Goal: Check status: Check status

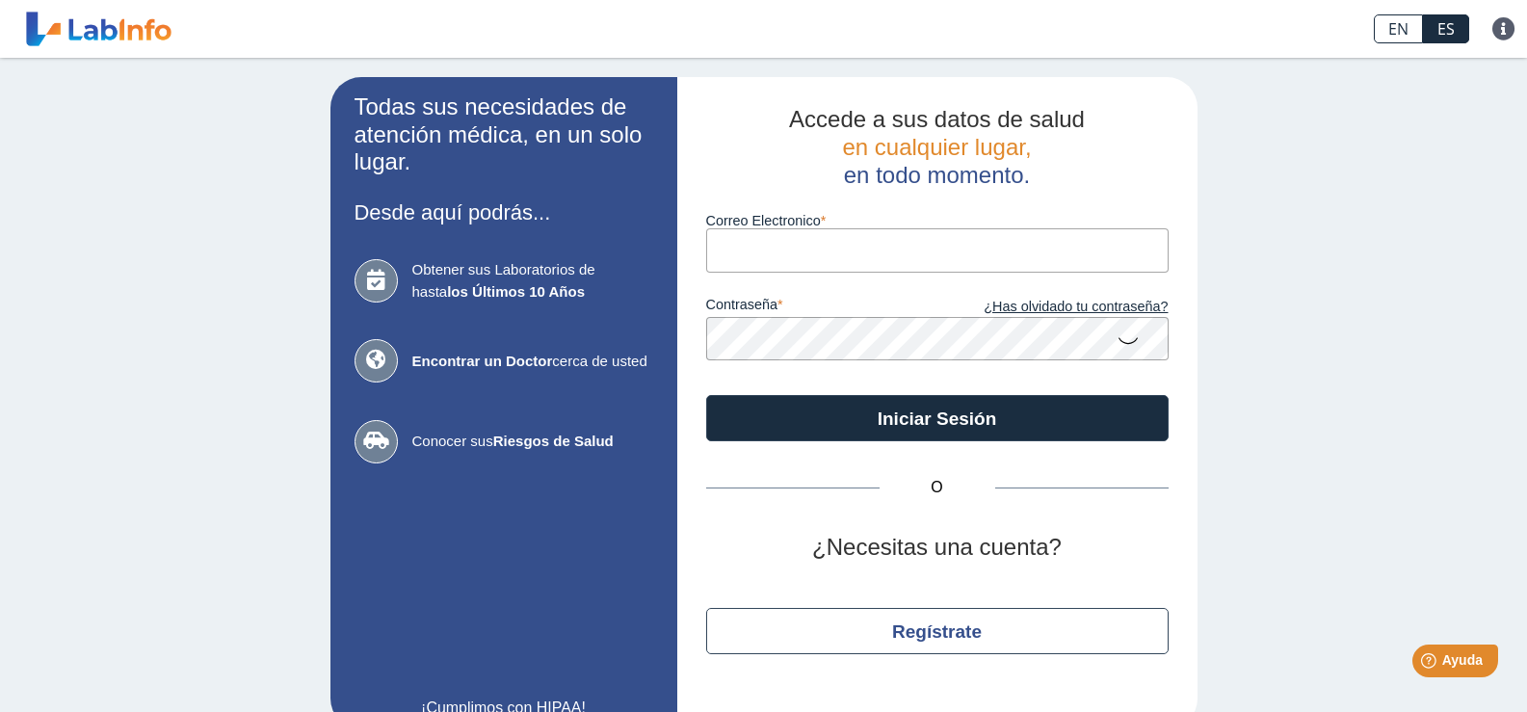
click at [931, 260] on input "Correo Electronico" at bounding box center [937, 249] width 463 height 43
type input "[EMAIL_ADDRESS][DOMAIN_NAME]"
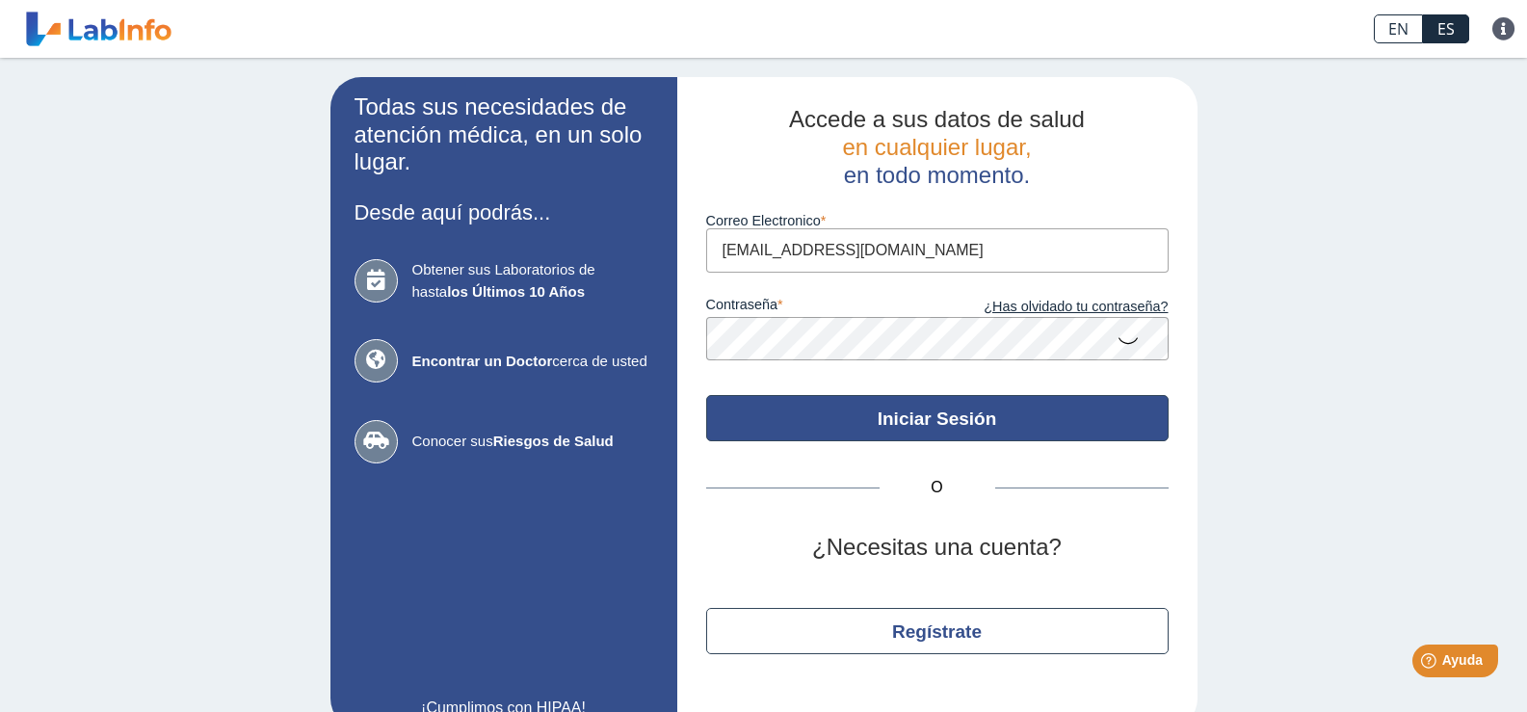
click at [926, 411] on button "Iniciar Sesión" at bounding box center [937, 418] width 463 height 46
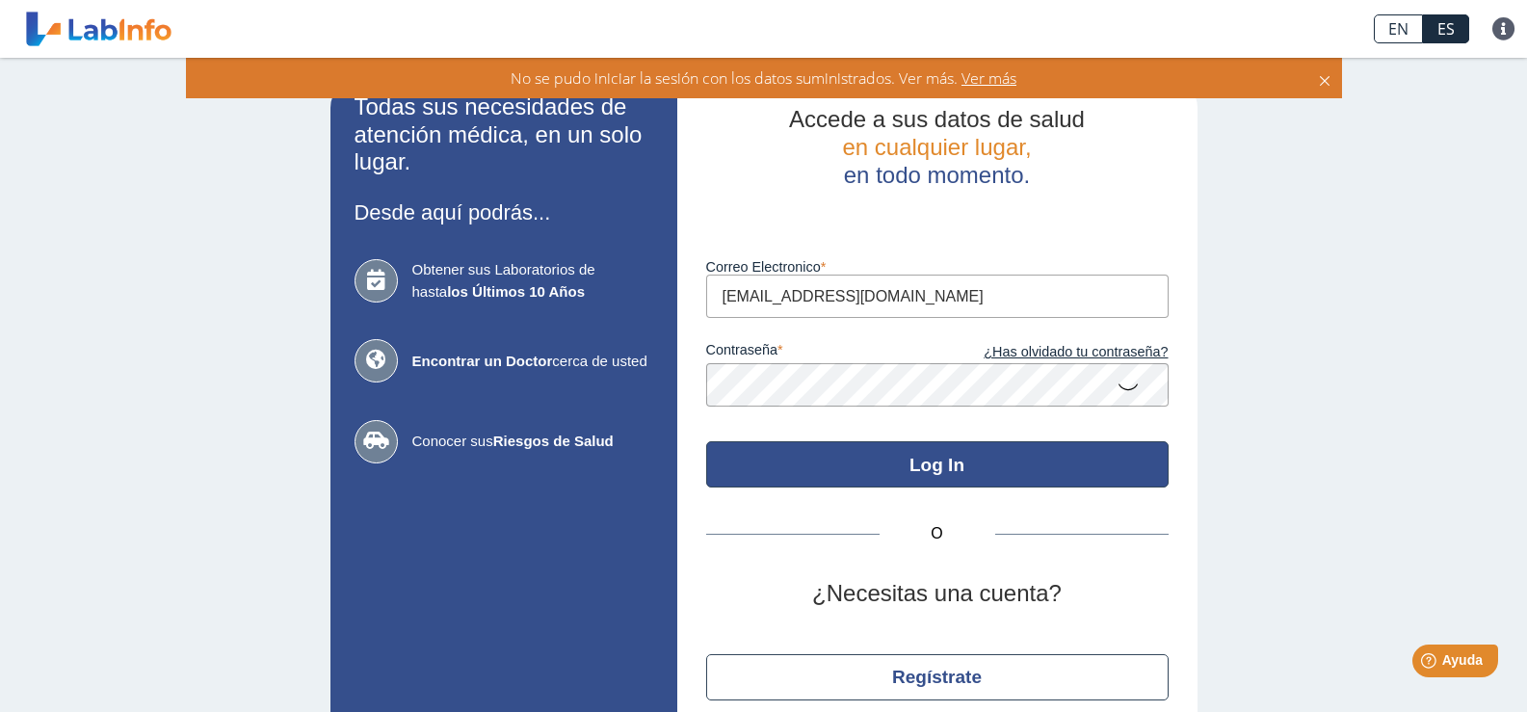
click at [936, 467] on button "Log In" at bounding box center [937, 464] width 463 height 46
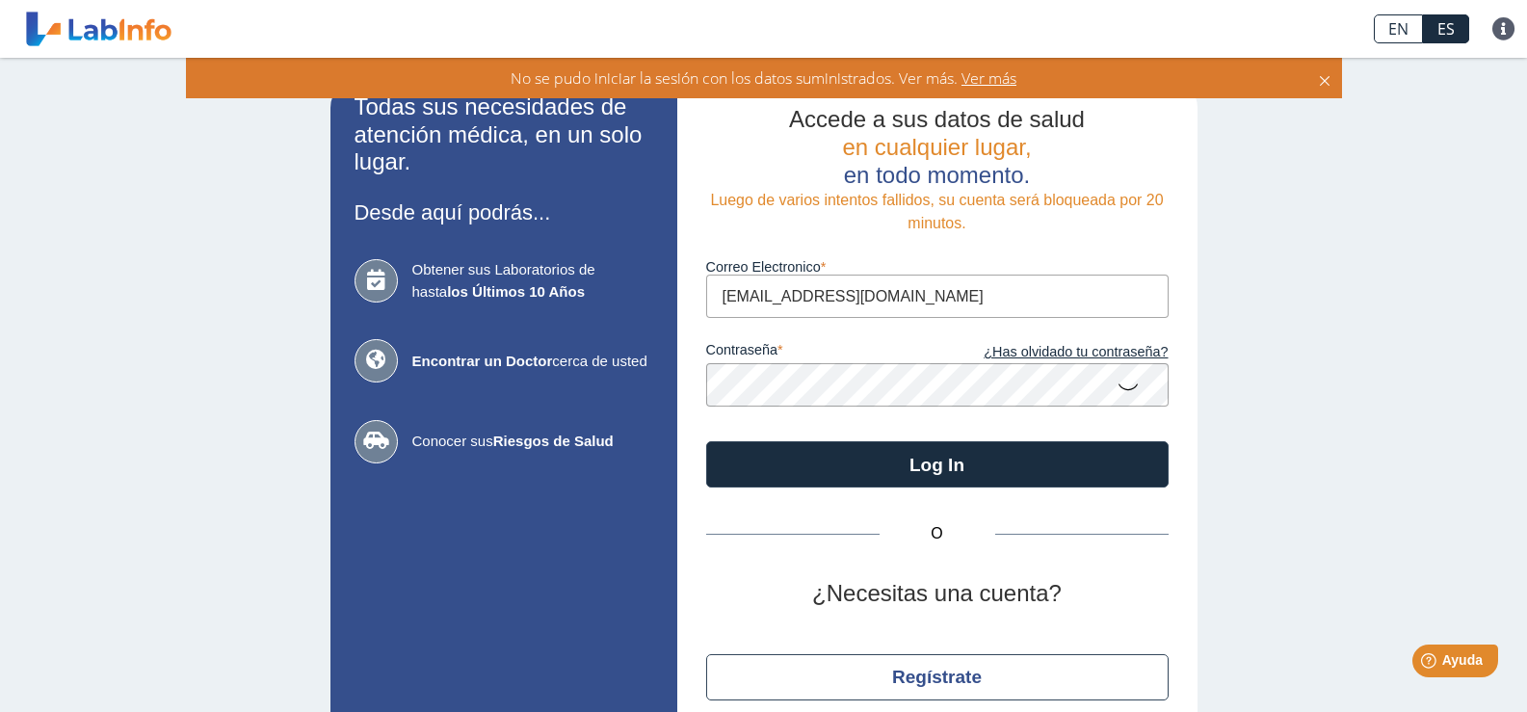
click at [1120, 388] on icon at bounding box center [1128, 386] width 23 height 38
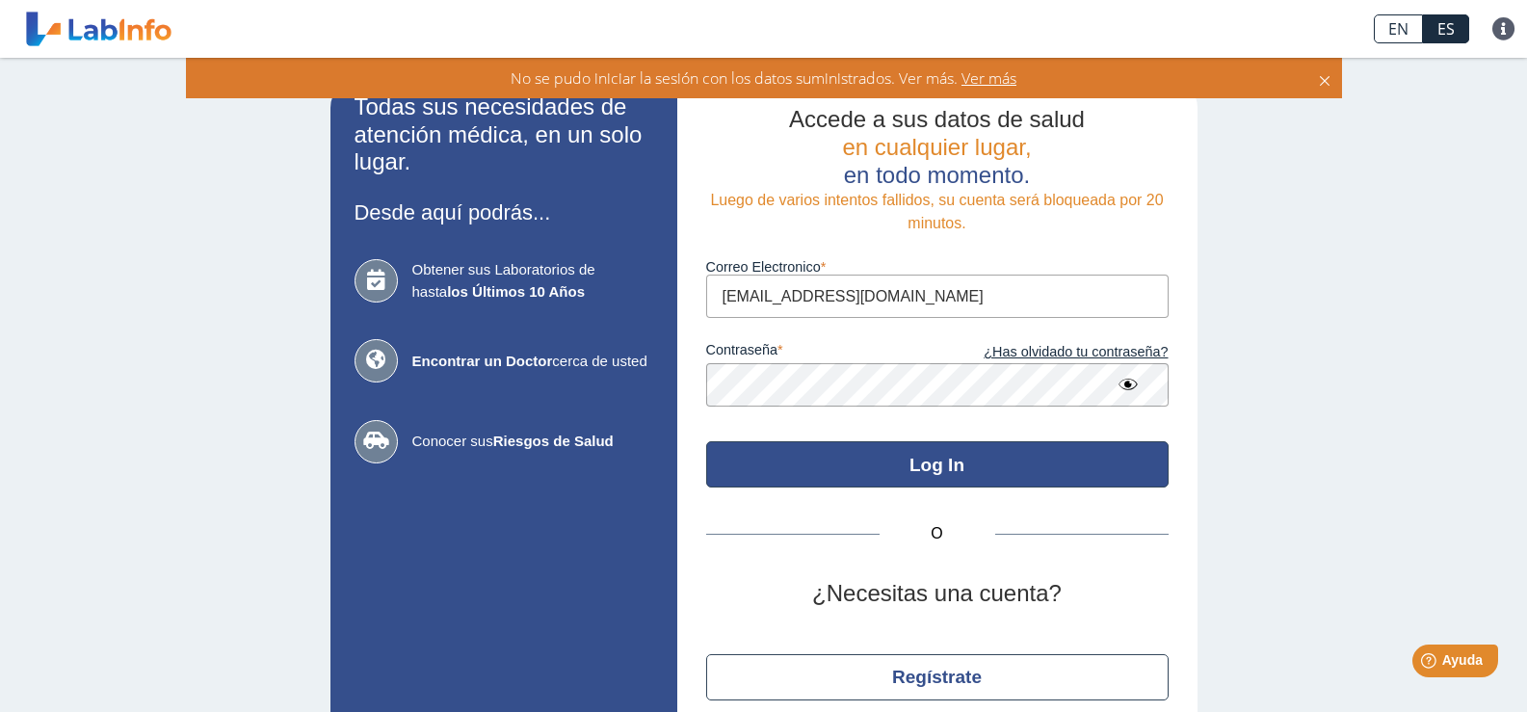
click at [977, 463] on button "Log In" at bounding box center [937, 464] width 463 height 46
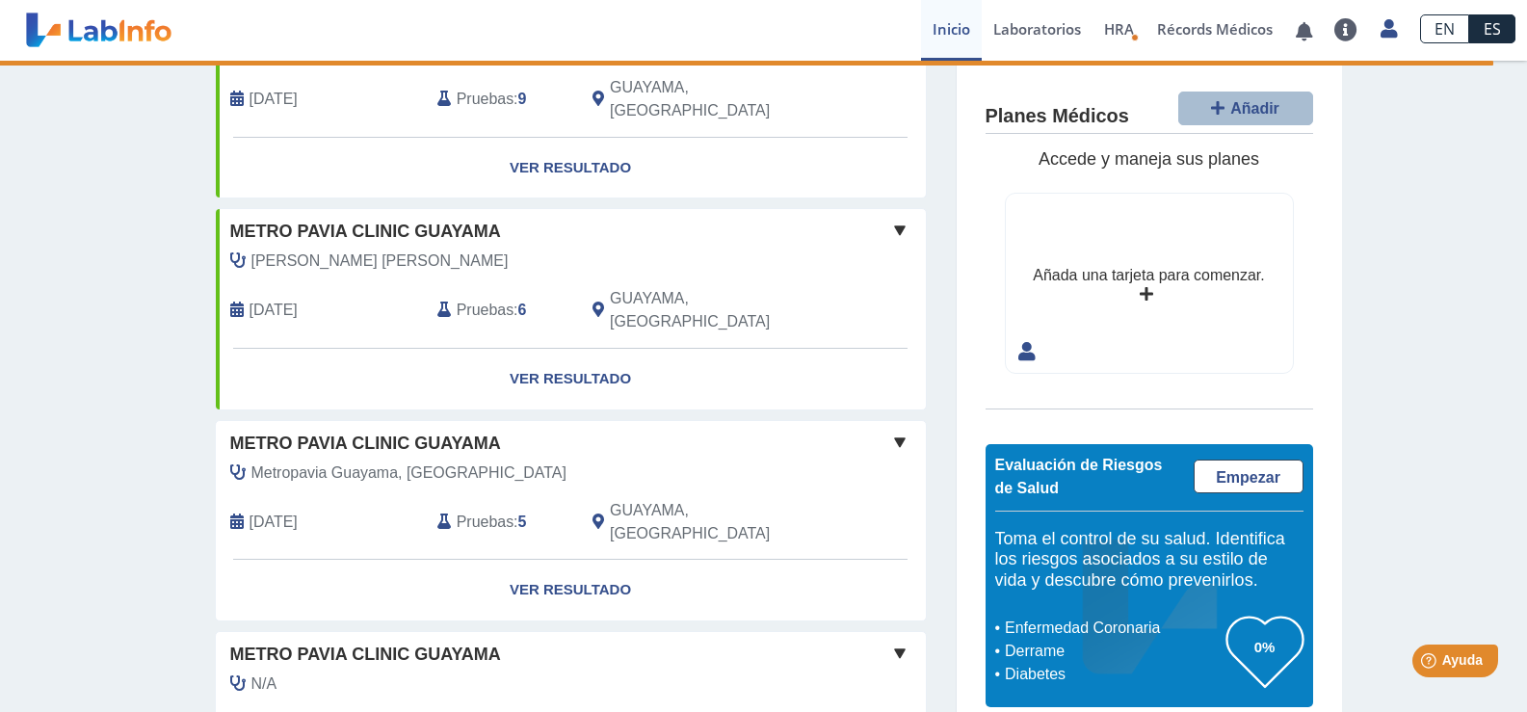
scroll to position [215, 0]
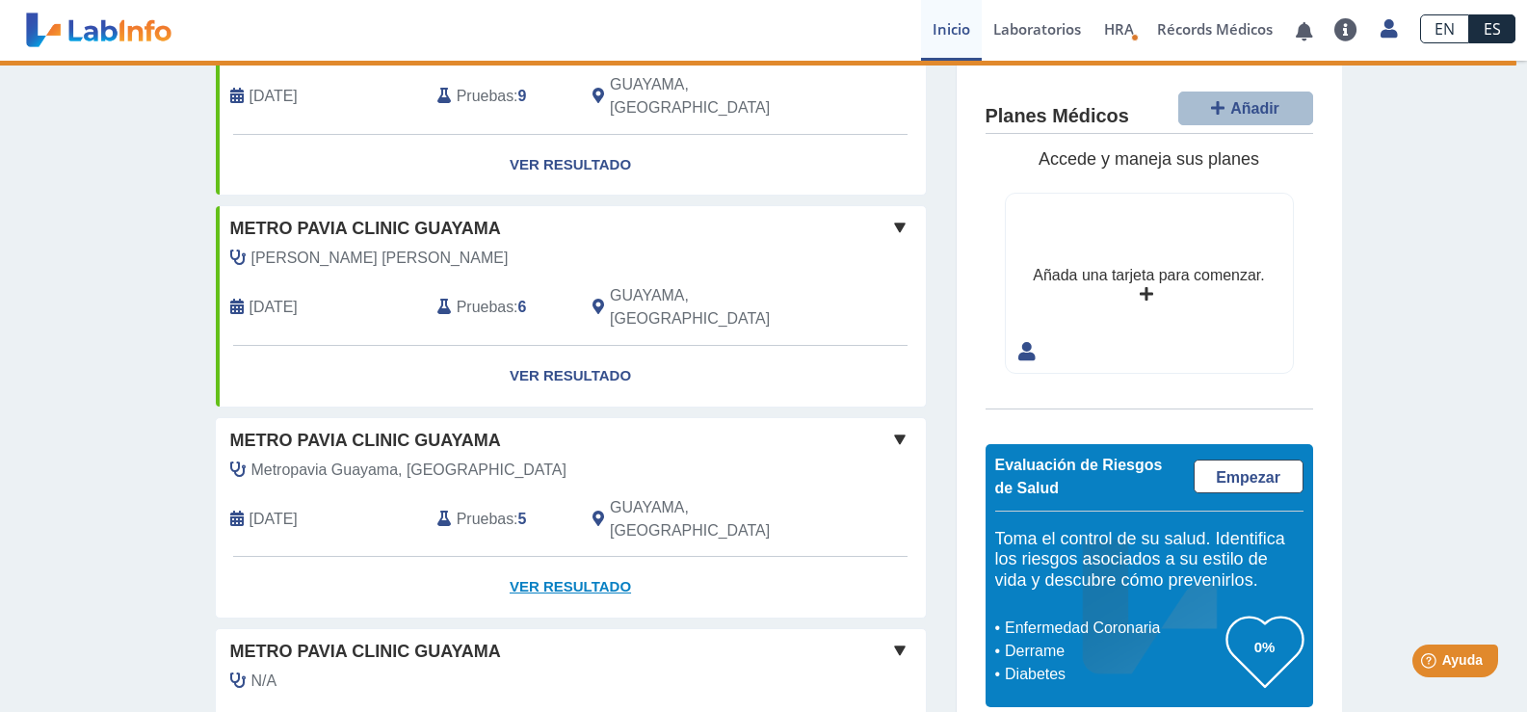
click at [576, 557] on link "Ver Resultado" at bounding box center [571, 587] width 710 height 61
click at [569, 557] on link "Ver Resultado" at bounding box center [571, 587] width 710 height 61
click at [576, 557] on link "Ver Resultado" at bounding box center [571, 587] width 710 height 61
click at [555, 557] on link "Ver Resultado" at bounding box center [571, 587] width 710 height 61
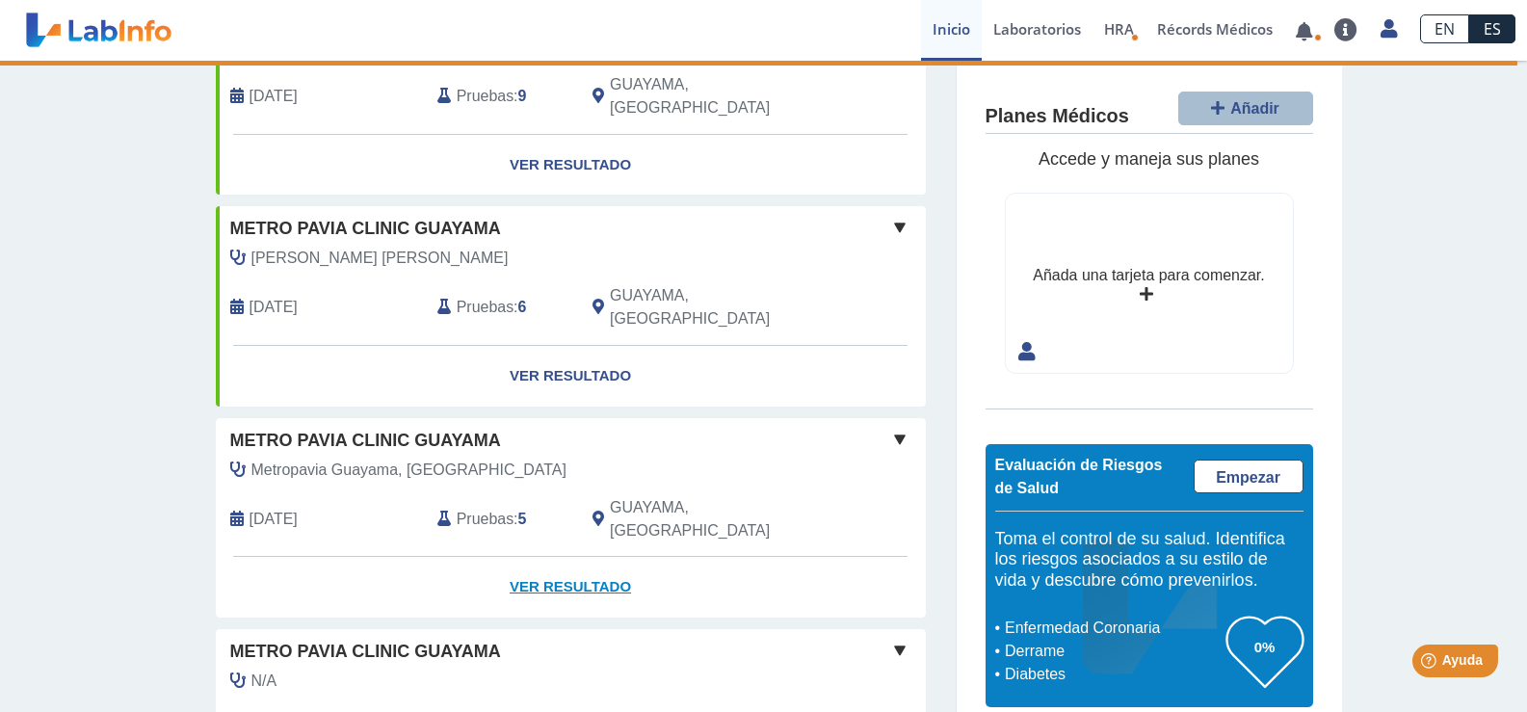
click at [555, 557] on link "Ver Resultado" at bounding box center [571, 587] width 710 height 61
click at [559, 557] on link "Ver Resultado" at bounding box center [571, 587] width 710 height 61
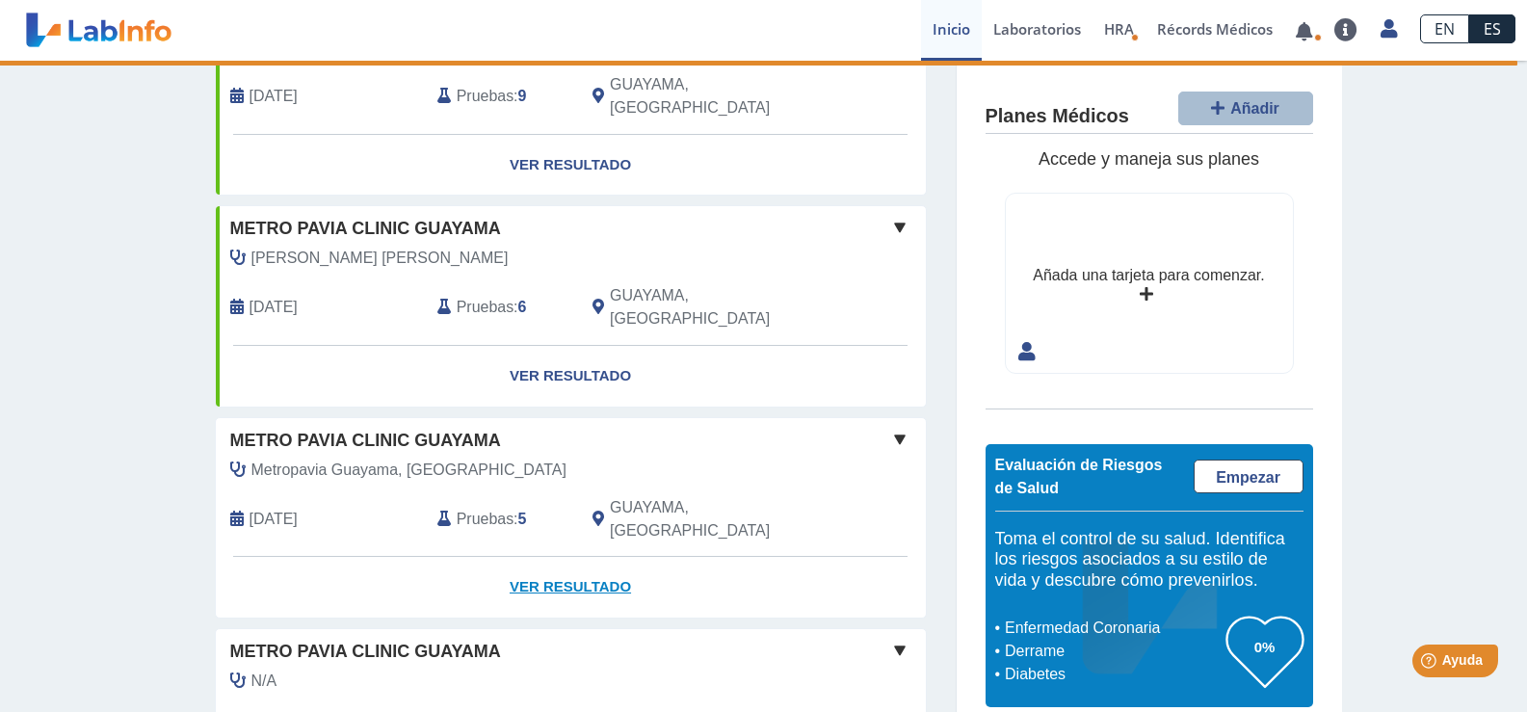
click at [559, 557] on link "Ver Resultado" at bounding box center [571, 587] width 710 height 61
click at [570, 557] on link "Ver Resultado" at bounding box center [571, 587] width 710 height 61
